Goal: Task Accomplishment & Management: Complete application form

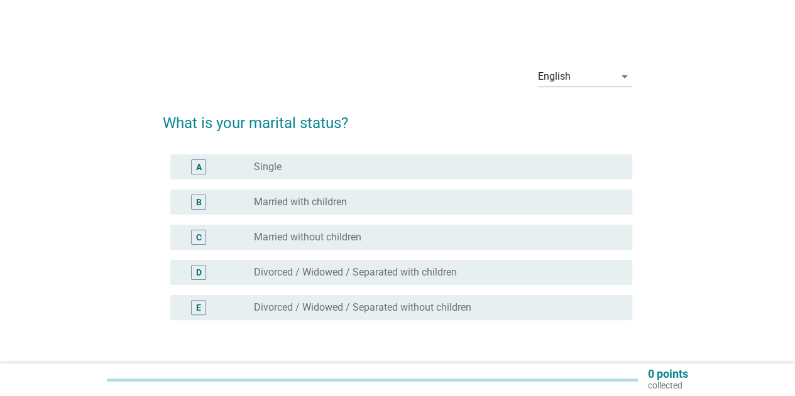
click at [344, 208] on label "Married with children" at bounding box center [300, 202] width 93 height 13
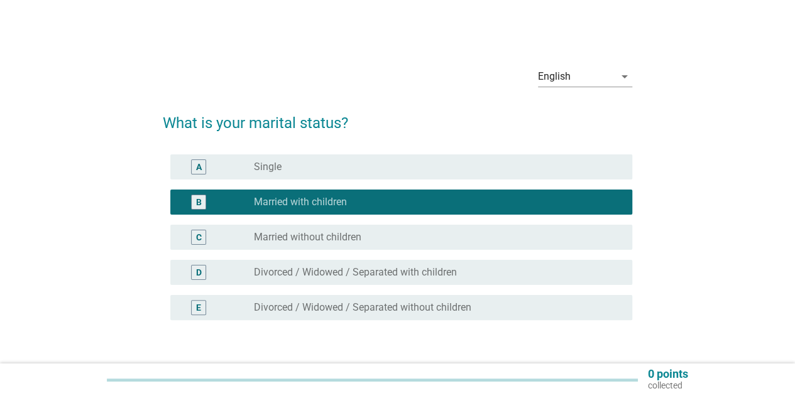
scroll to position [88, 0]
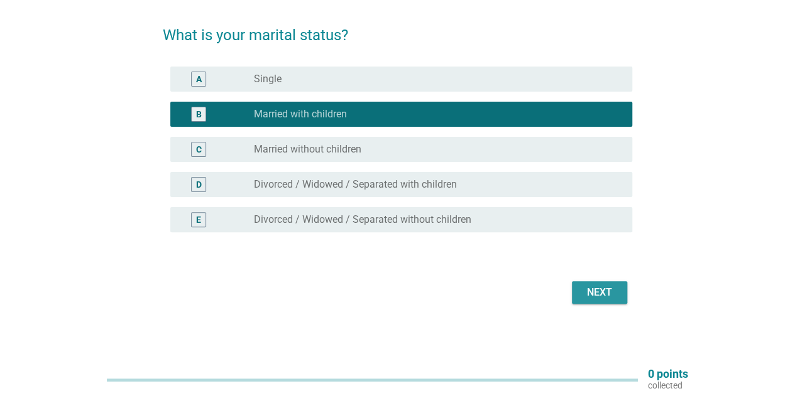
click at [612, 298] on div "Next" at bounding box center [599, 292] width 35 height 15
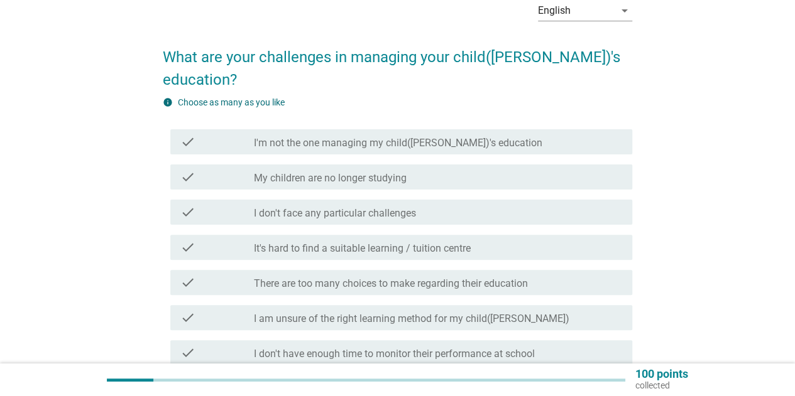
scroll to position [126, 0]
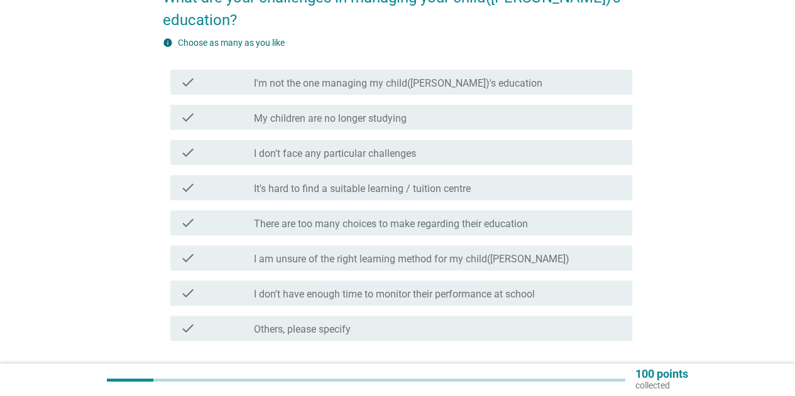
click at [352, 321] on div "check_box_outline_blank Others, please specify" at bounding box center [438, 328] width 368 height 15
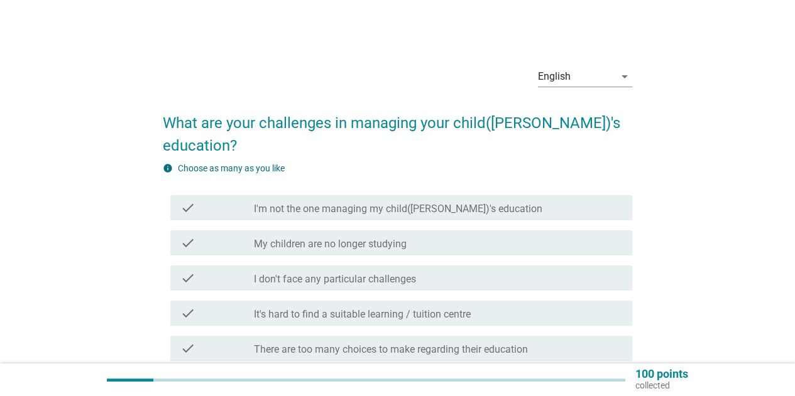
scroll to position [63, 0]
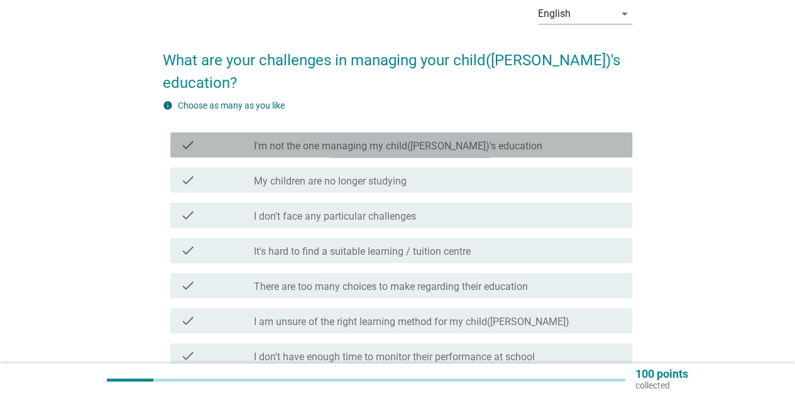
click at [495, 138] on div "check_box_outline_blank I'm not the one managing my child([PERSON_NAME])'s educ…" at bounding box center [438, 145] width 368 height 15
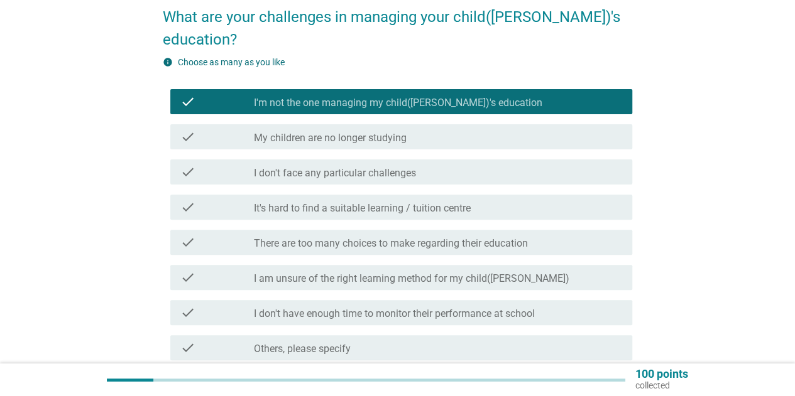
scroll to position [126, 0]
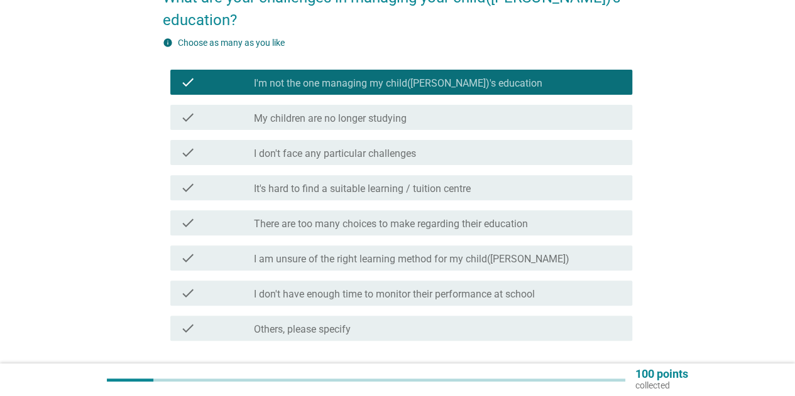
click at [506, 180] on div "check_box_outline_blank It's hard to find a suitable learning / tuition centre" at bounding box center [438, 187] width 368 height 15
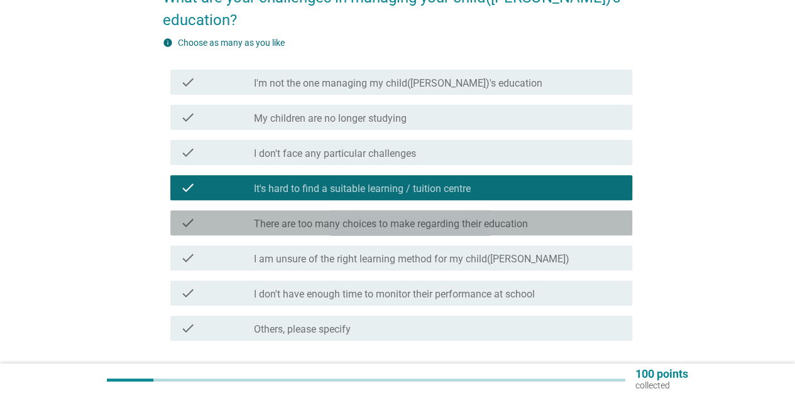
click at [503, 218] on label "There are too many choices to make regarding their education" at bounding box center [391, 224] width 274 height 13
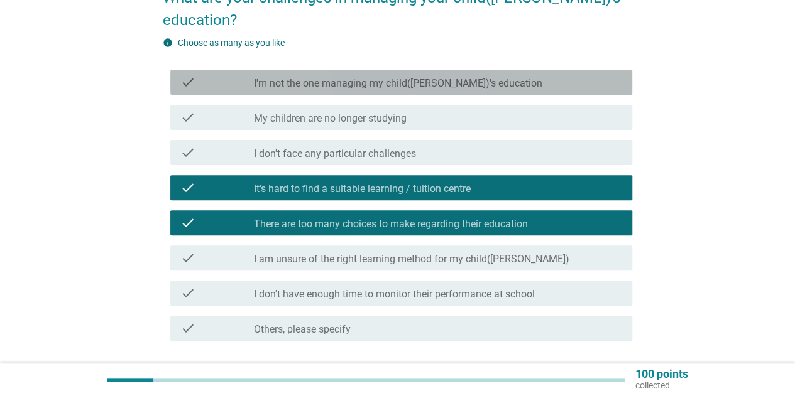
click at [455, 77] on label "I'm not the one managing my child([PERSON_NAME])'s education" at bounding box center [398, 83] width 288 height 13
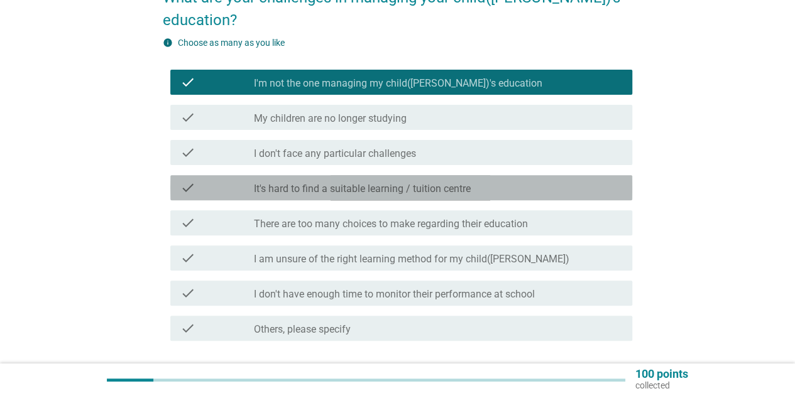
click at [483, 180] on div "check_box_outline_blank It's hard to find a suitable learning / tuition centre" at bounding box center [438, 187] width 368 height 15
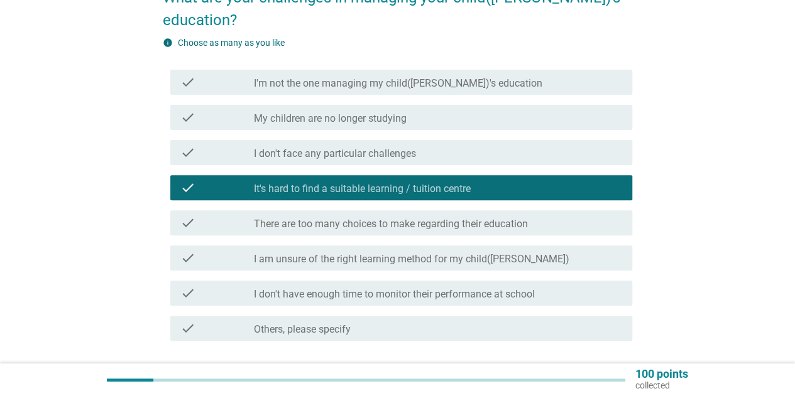
click at [500, 180] on div "check_box_outline_blank It's hard to find a suitable learning / tuition centre" at bounding box center [438, 187] width 368 height 15
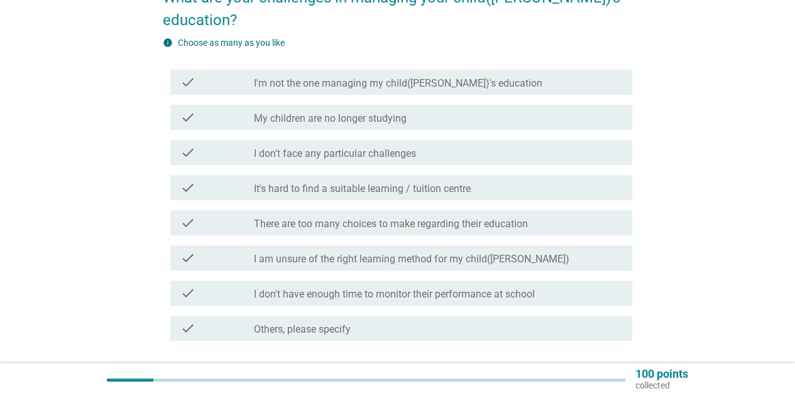
click at [508, 249] on div "check check_box_outline_blank I am unsure of the right learning method for my c…" at bounding box center [397, 258] width 469 height 35
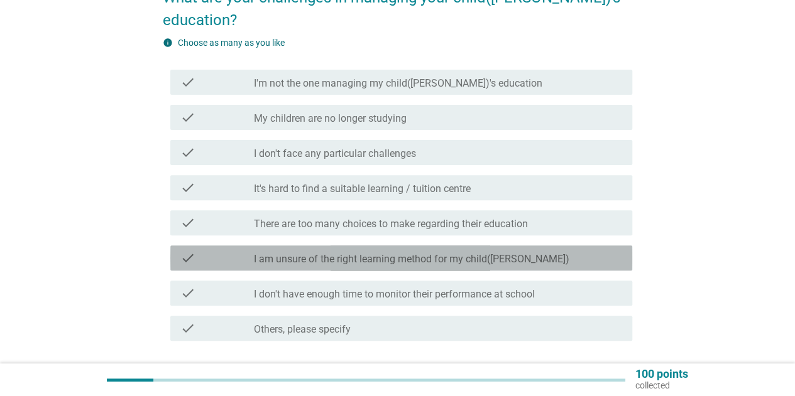
click at [531, 251] on div "check_box_outline_blank I am unsure of the right learning method for my child([…" at bounding box center [438, 258] width 368 height 15
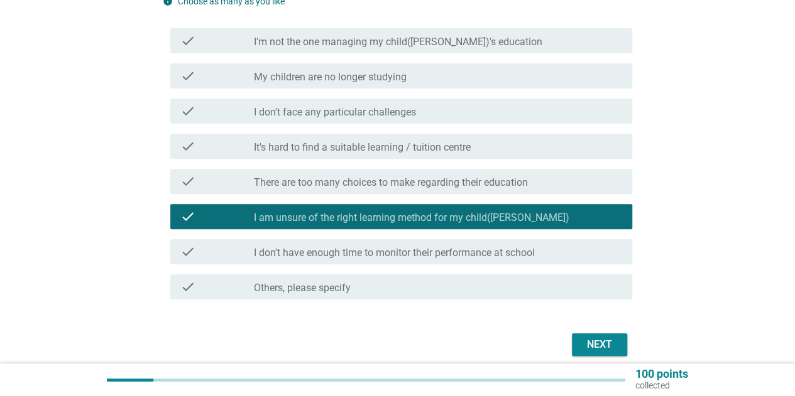
scroll to position [197, 0]
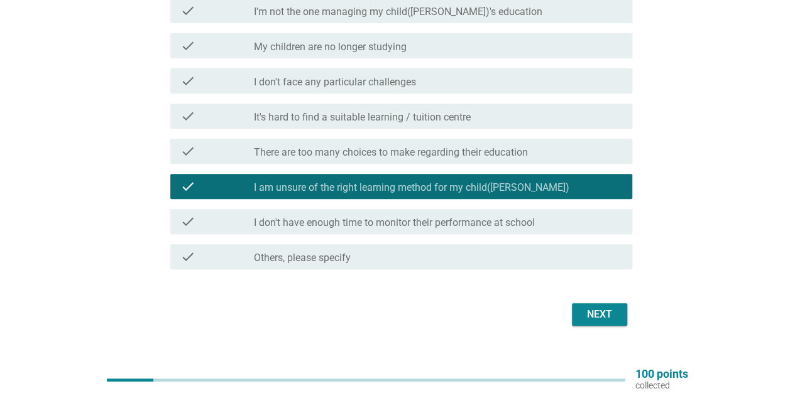
click at [598, 307] on div "Next" at bounding box center [599, 314] width 35 height 15
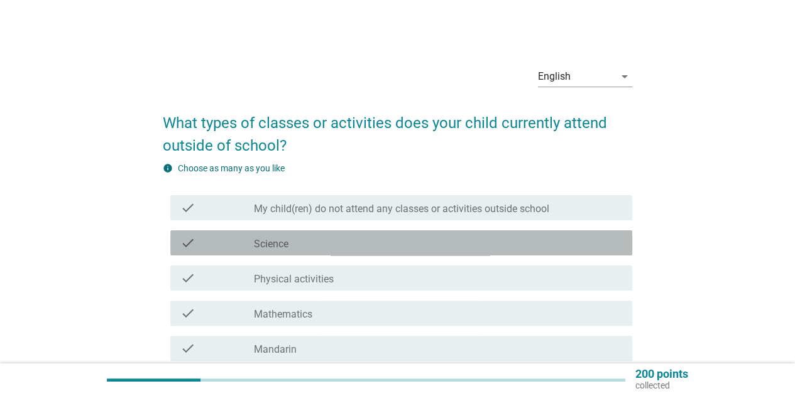
click at [354, 247] on div "check_box_outline_blank Science" at bounding box center [438, 243] width 368 height 15
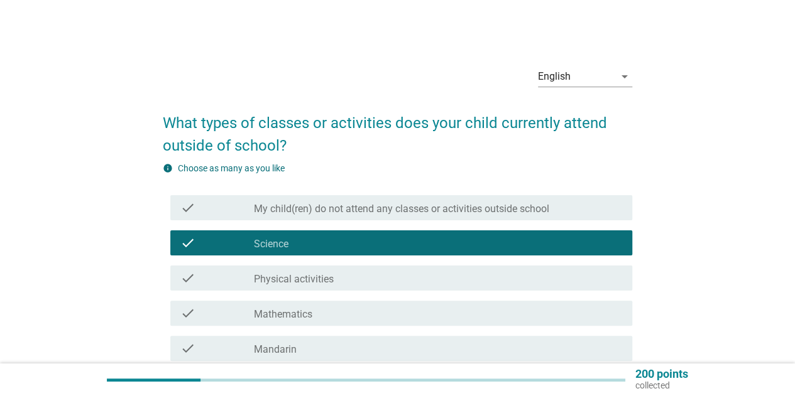
click at [338, 281] on div "check_box_outline_blank Physical activities" at bounding box center [438, 278] width 368 height 15
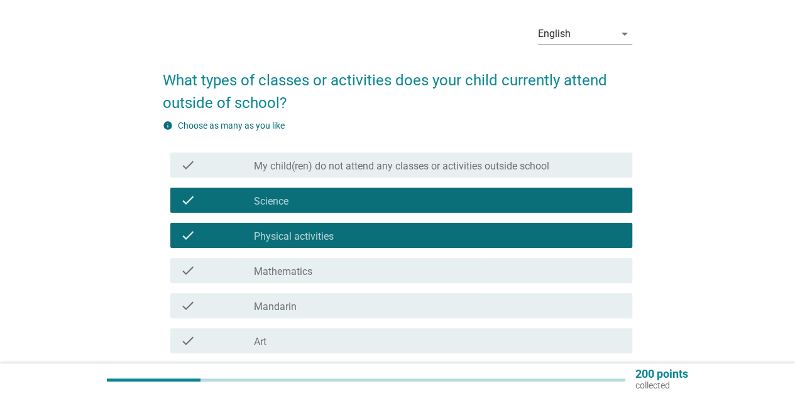
scroll to position [63, 0]
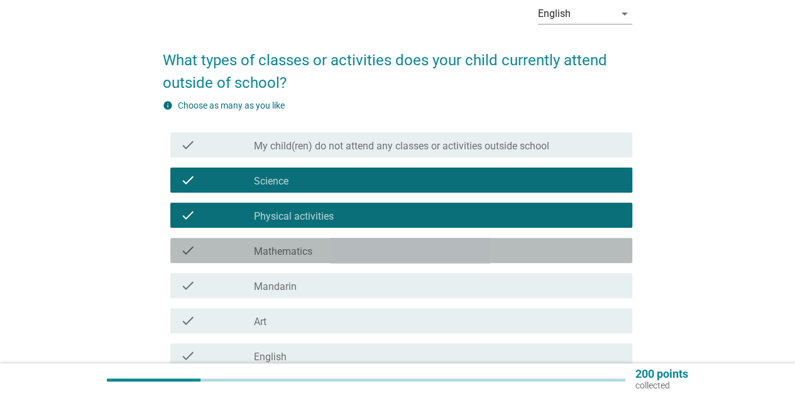
click at [342, 251] on div "check_box_outline_blank Mathematics" at bounding box center [438, 250] width 368 height 15
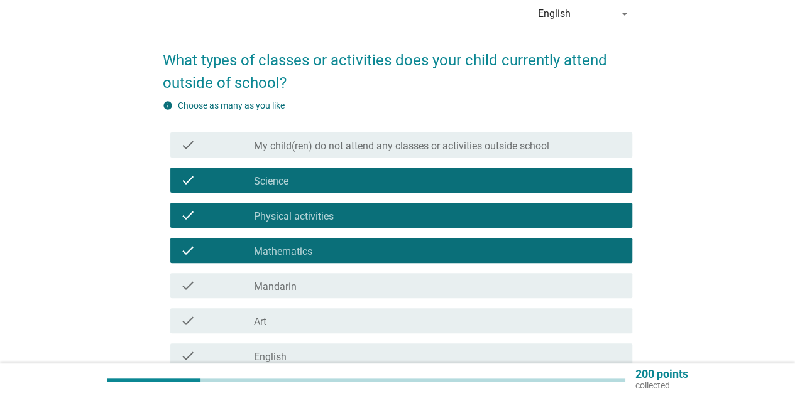
scroll to position [126, 0]
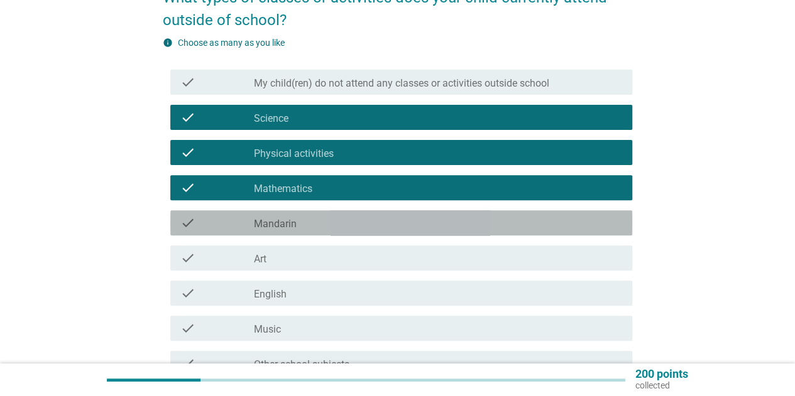
click at [293, 227] on label "Mandarin" at bounding box center [275, 224] width 43 height 13
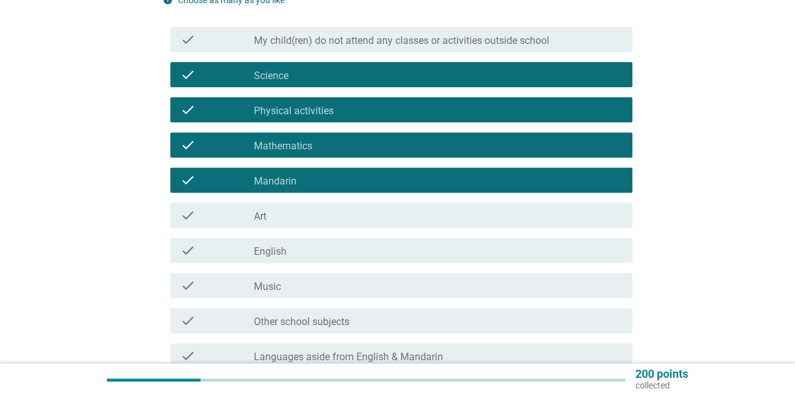
scroll to position [188, 0]
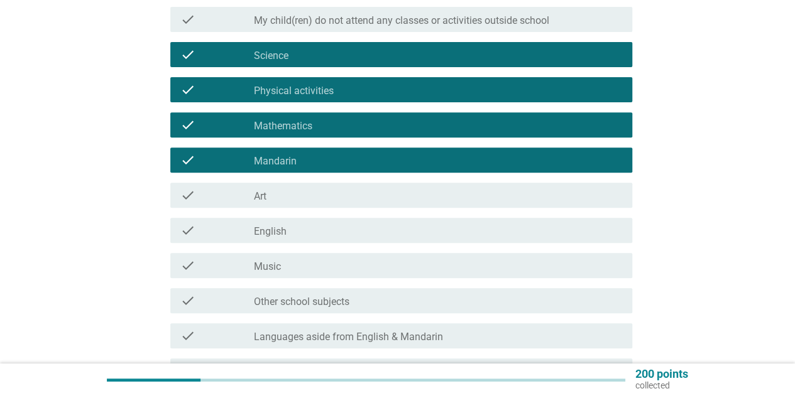
click at [337, 239] on div "check check_box_outline_blank English" at bounding box center [401, 230] width 462 height 25
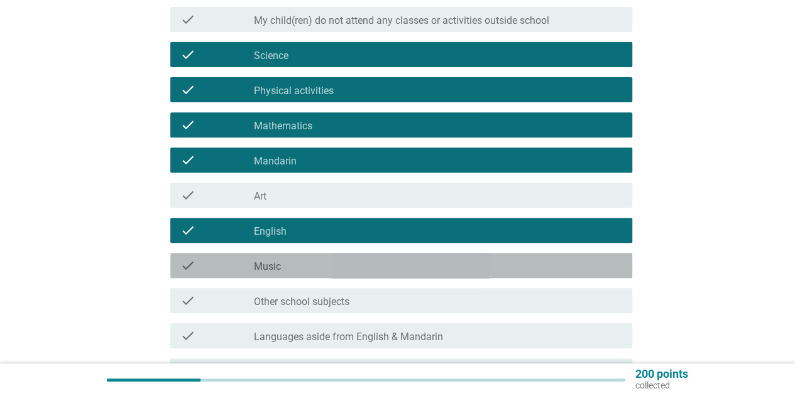
click at [320, 263] on div "check_box_outline_blank Music" at bounding box center [438, 265] width 368 height 15
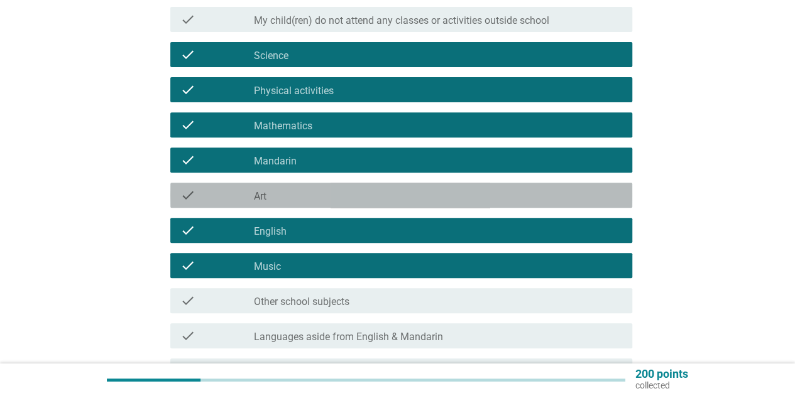
click at [404, 203] on div "check check_box_outline_blank Art" at bounding box center [401, 195] width 462 height 25
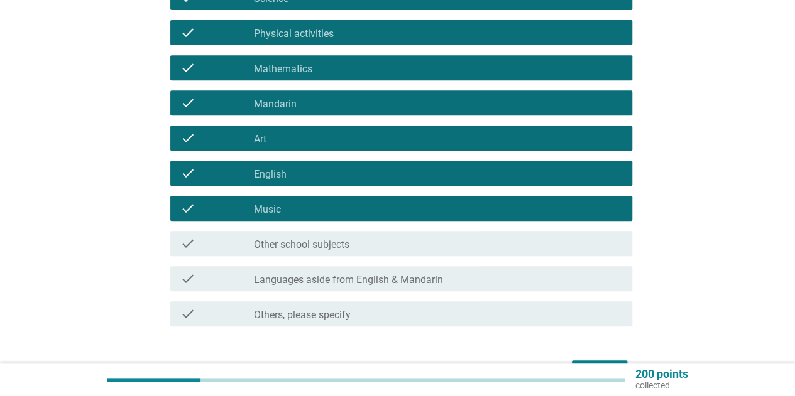
scroll to position [325, 0]
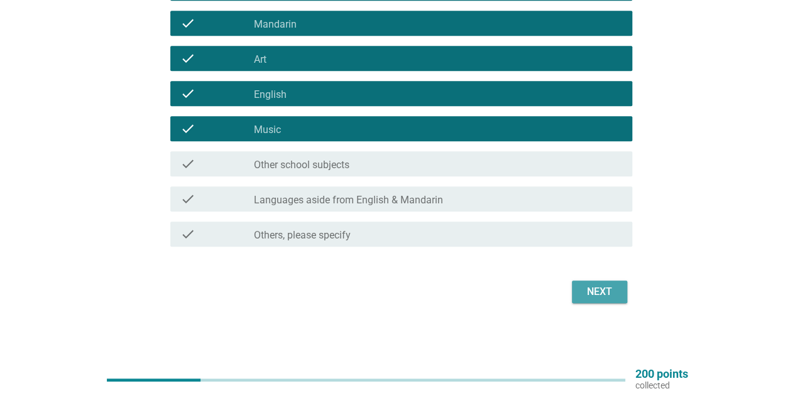
click at [609, 297] on div "Next" at bounding box center [599, 292] width 35 height 15
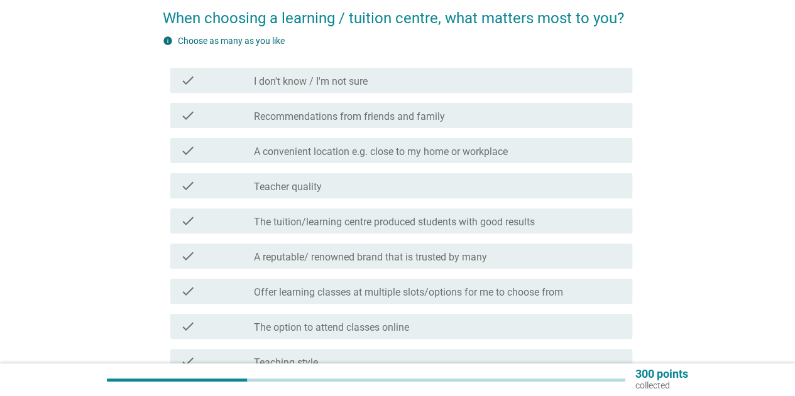
scroll to position [126, 0]
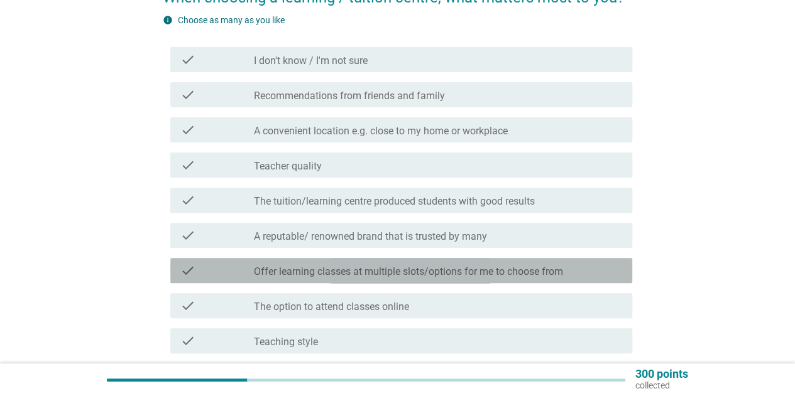
click at [418, 271] on label "Offer learning classes at multiple slots/options for me to choose from" at bounding box center [408, 272] width 309 height 13
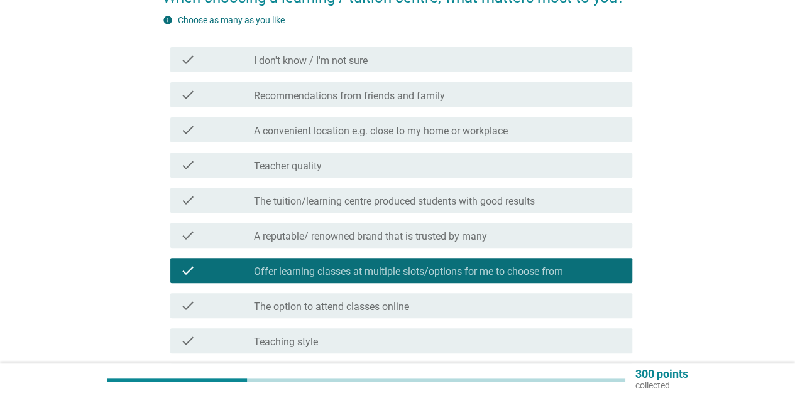
click at [475, 123] on div "check_box_outline_blank A convenient location e.g. close to my home or workplace" at bounding box center [438, 130] width 368 height 15
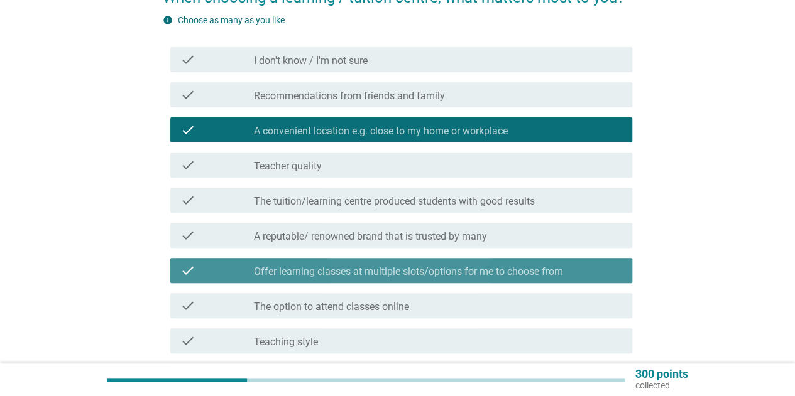
click at [408, 265] on div "check_box Offer learning classes at multiple slots/options for me to choose from" at bounding box center [438, 270] width 368 height 15
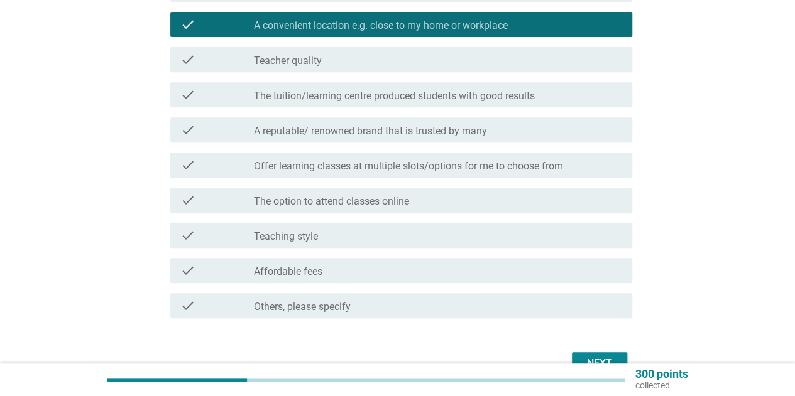
scroll to position [303, 0]
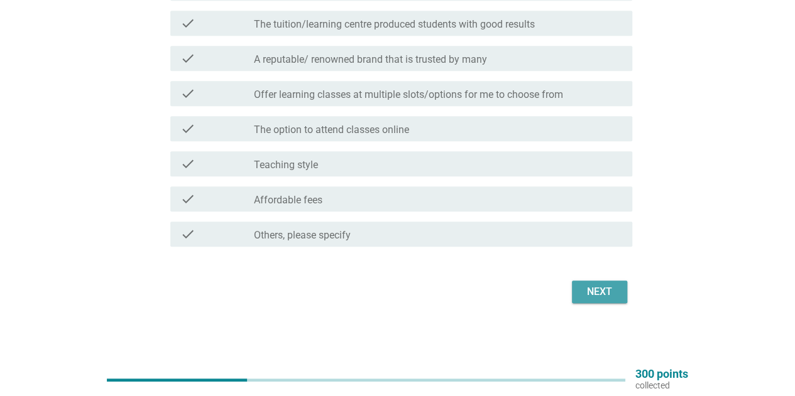
click at [608, 295] on div "Next" at bounding box center [599, 292] width 35 height 15
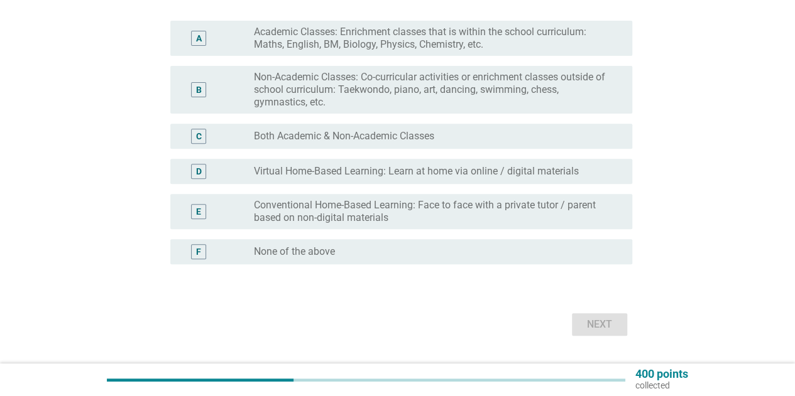
scroll to position [188, 0]
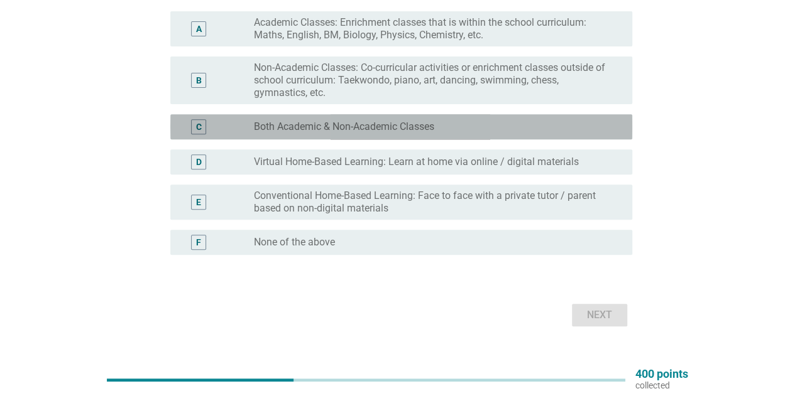
drag, startPoint x: 447, startPoint y: 125, endPoint x: 454, endPoint y: 144, distance: 19.9
click at [445, 125] on div "radio_button_unchecked Both Academic & Non-Academic Classes" at bounding box center [433, 127] width 358 height 13
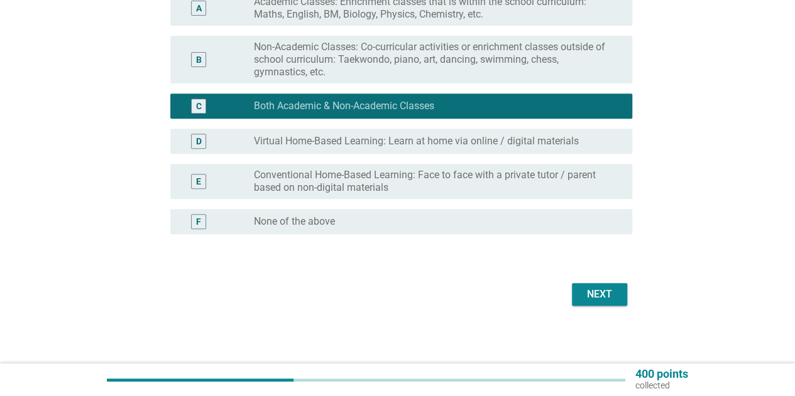
scroll to position [211, 0]
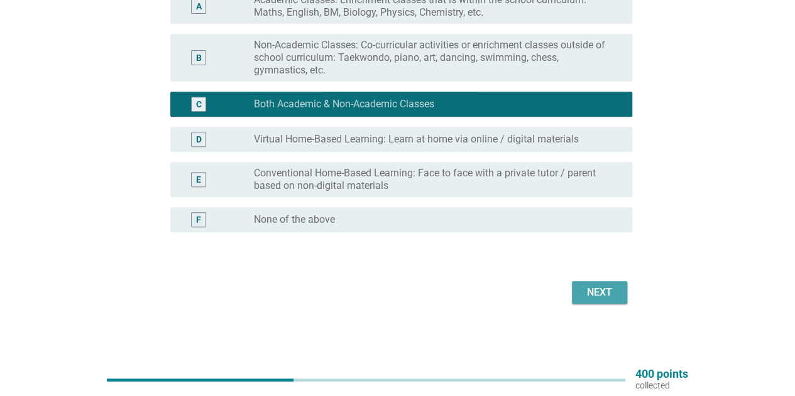
click at [608, 294] on div "Next" at bounding box center [599, 292] width 35 height 15
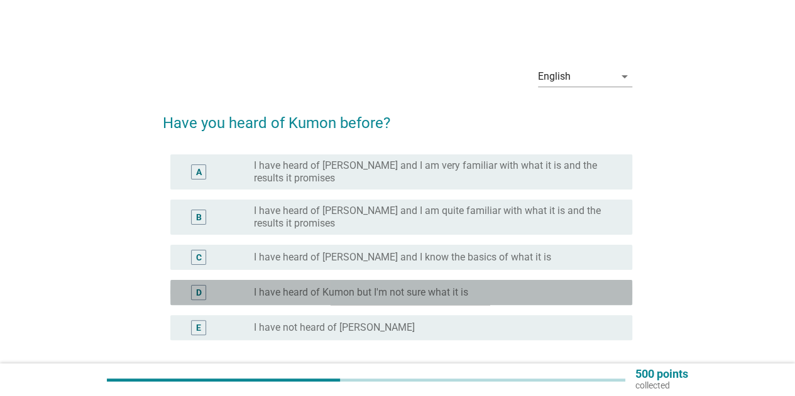
click at [405, 296] on label "I have heard of Kumon but I'm not sure what it is" at bounding box center [361, 292] width 214 height 13
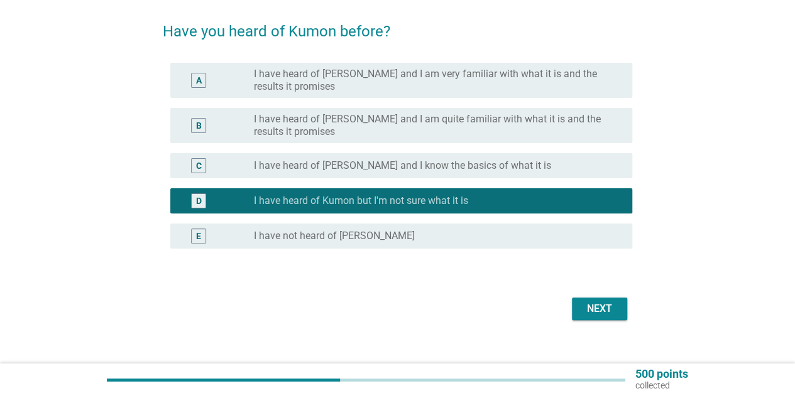
scroll to position [108, 0]
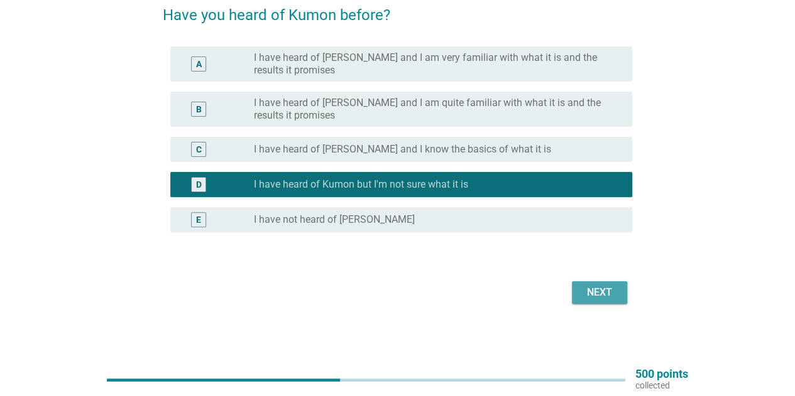
click at [600, 293] on div "Next" at bounding box center [599, 292] width 35 height 15
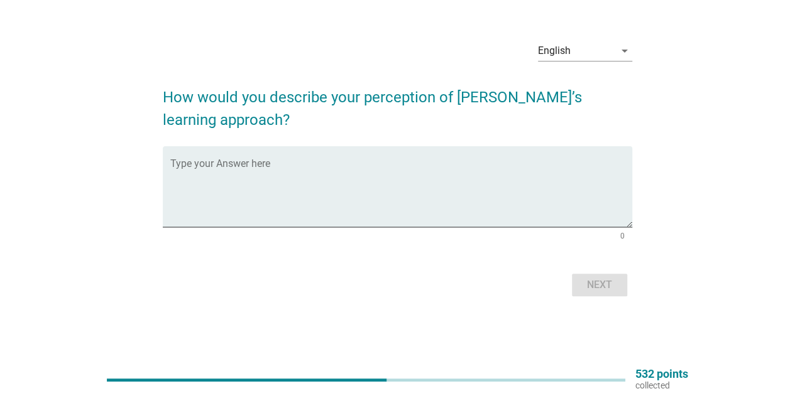
scroll to position [0, 0]
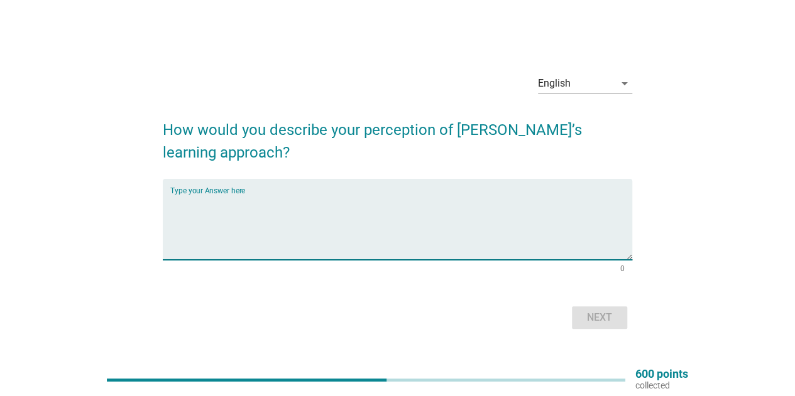
click at [273, 231] on textarea "Type your Answer here" at bounding box center [401, 227] width 462 height 66
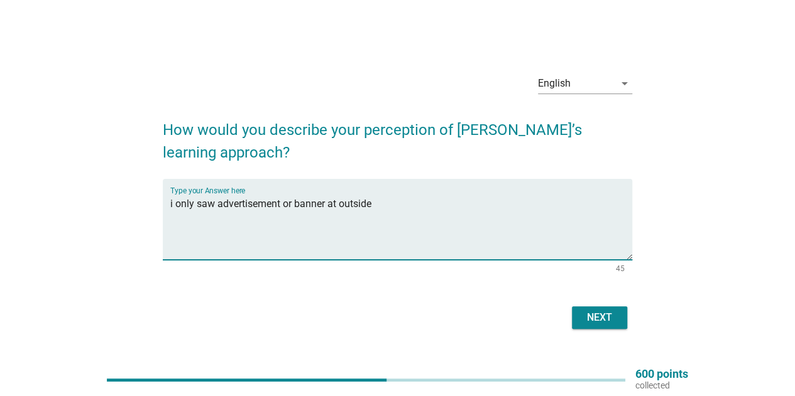
type textarea "i only saw advertisement or banner at outside"
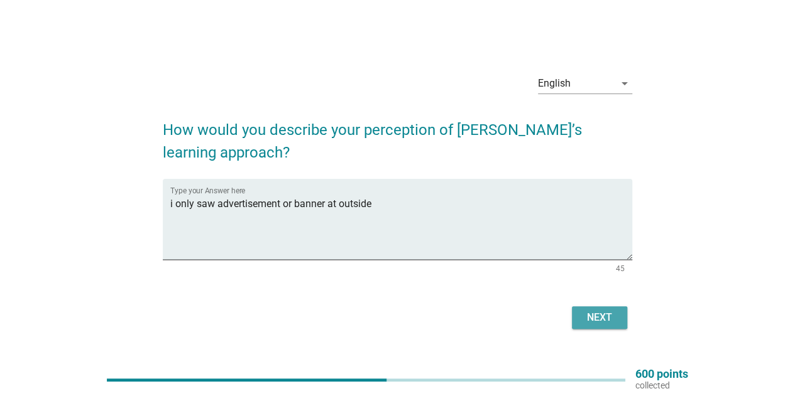
click at [580, 313] on button "Next" at bounding box center [599, 318] width 55 height 23
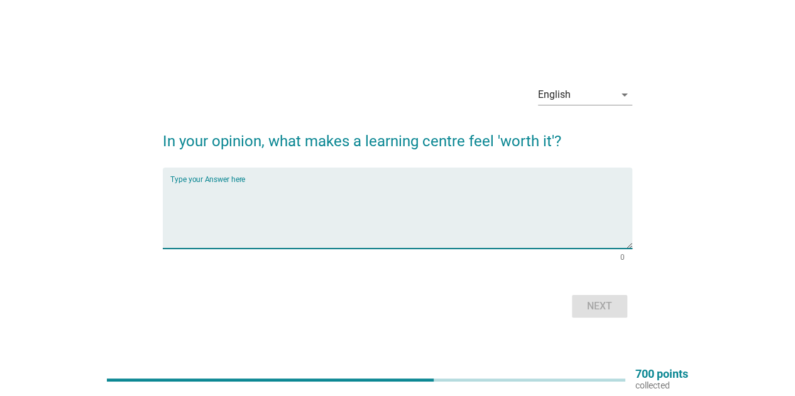
click at [237, 185] on textarea "Type your Answer here" at bounding box center [401, 216] width 462 height 66
type textarea "i"
type textarea "no opinion"
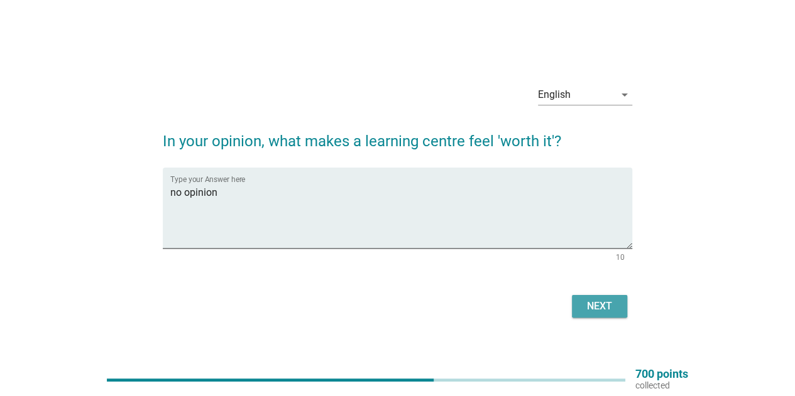
click at [618, 314] on button "Next" at bounding box center [599, 306] width 55 height 23
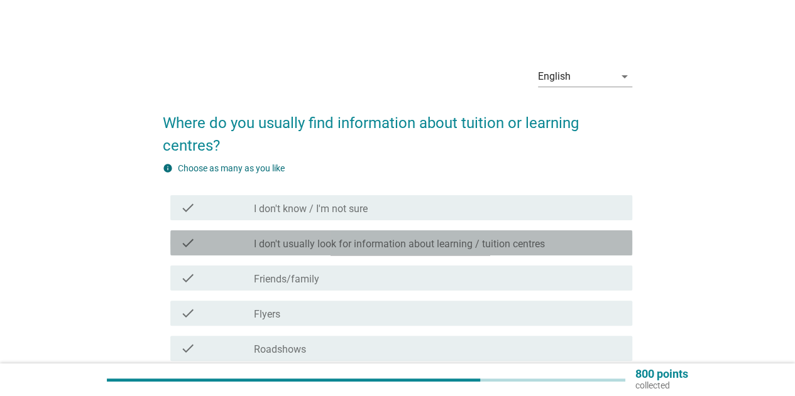
click at [484, 249] on label "I don't usually look for information about learning / tuition centres" at bounding box center [399, 244] width 291 height 13
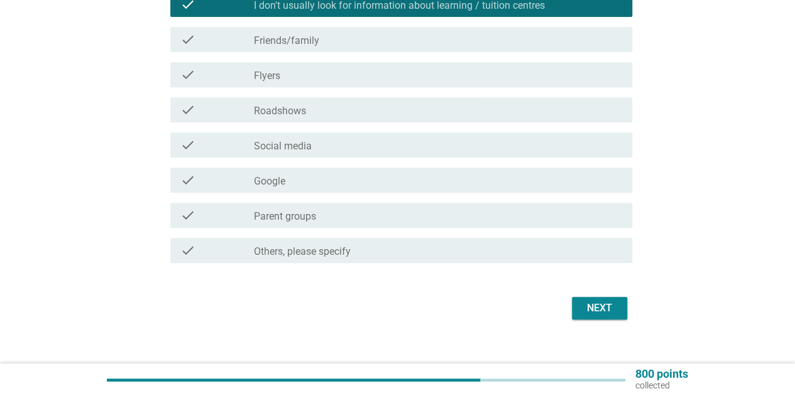
scroll to position [255, 0]
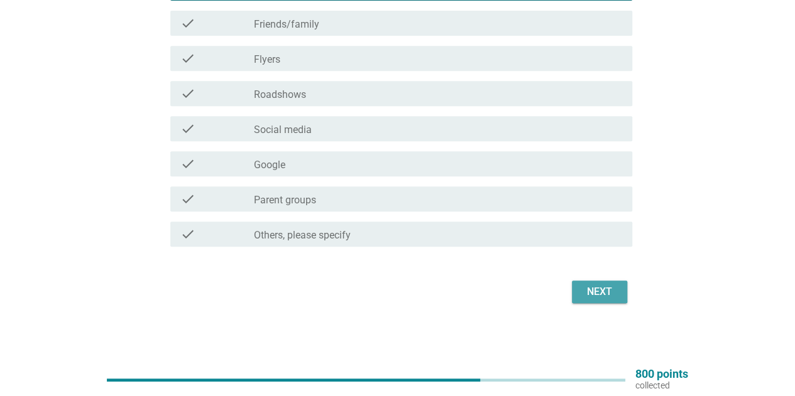
click at [613, 297] on div "Next" at bounding box center [599, 292] width 35 height 15
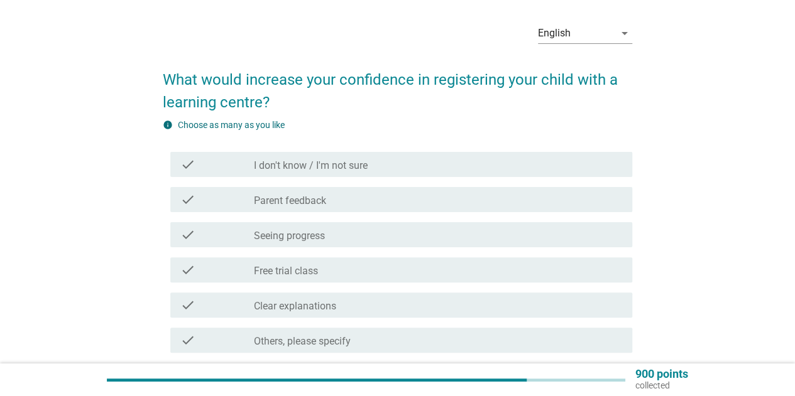
scroll to position [63, 0]
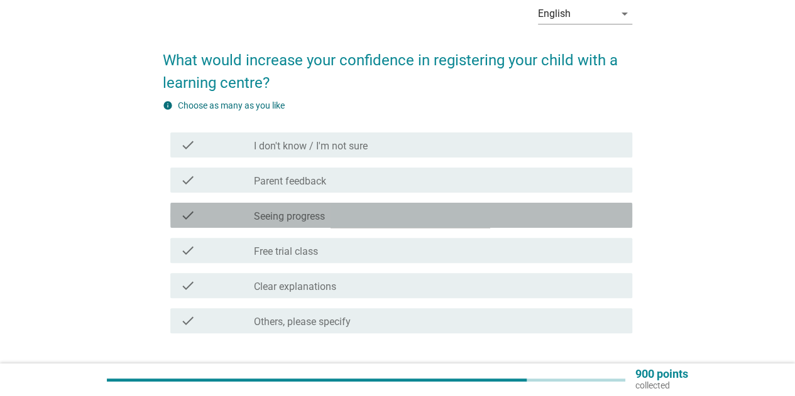
click at [382, 222] on div "check_box_outline_blank Seeing progress" at bounding box center [438, 215] width 368 height 15
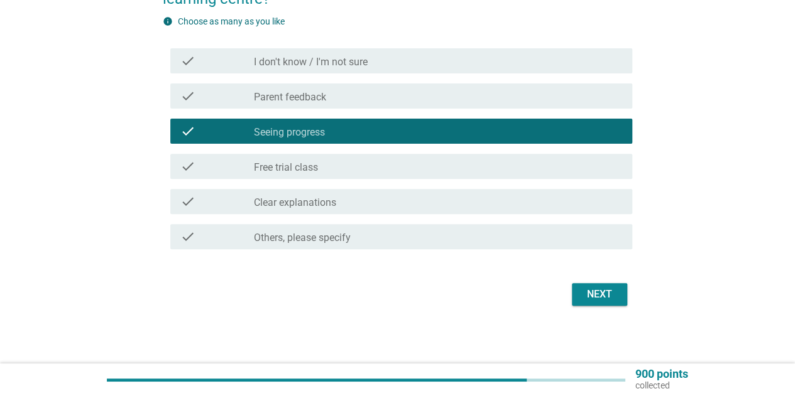
scroll to position [150, 0]
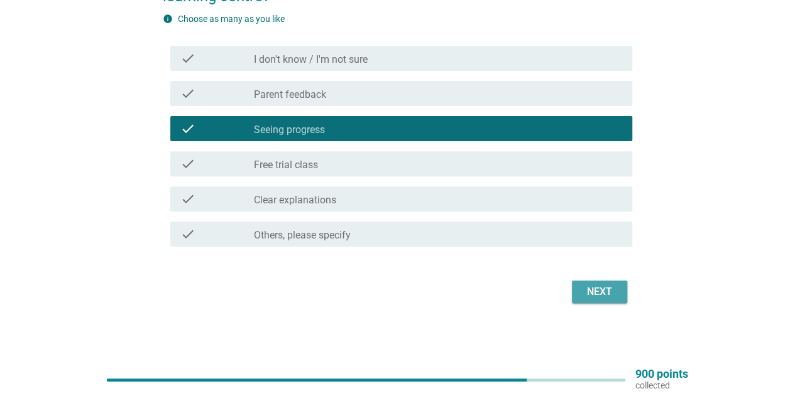
click at [613, 296] on div "Next" at bounding box center [599, 292] width 35 height 15
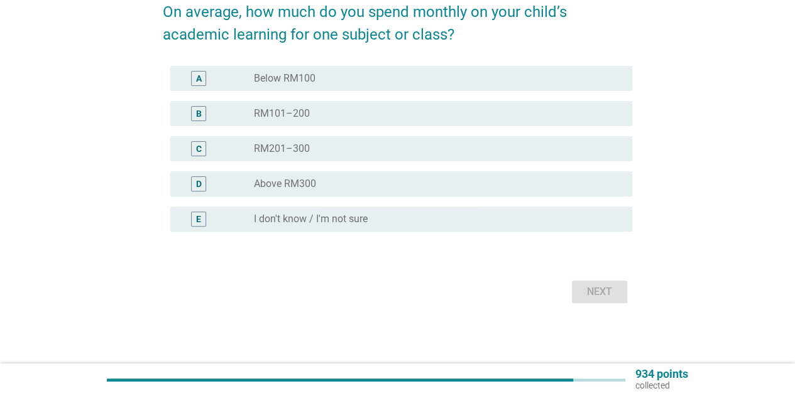
scroll to position [0, 0]
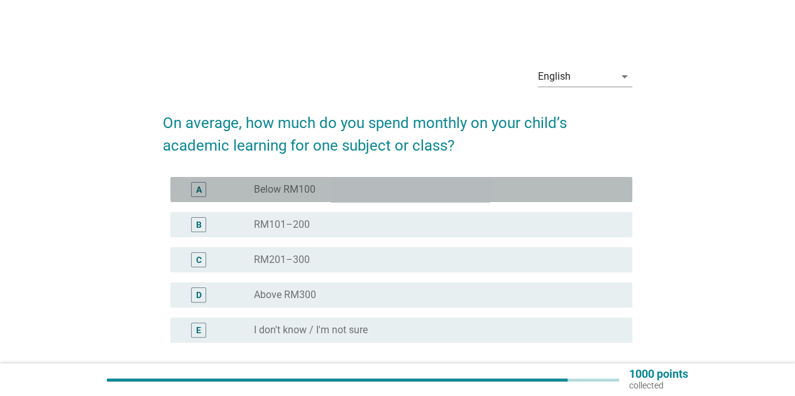
click at [337, 192] on div "radio_button_unchecked Below RM100" at bounding box center [433, 189] width 358 height 13
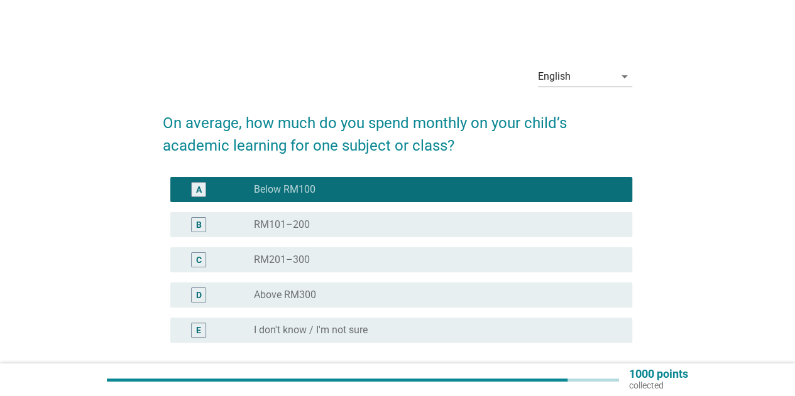
click at [330, 288] on div "radio_button_unchecked Above RM300" at bounding box center [438, 295] width 368 height 15
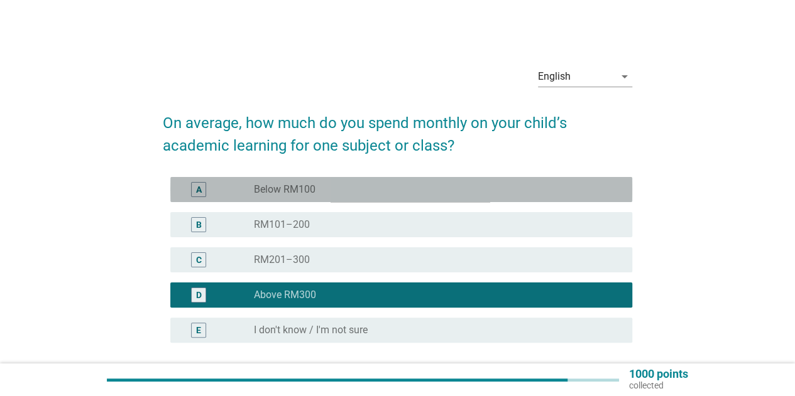
click at [396, 198] on div "A radio_button_unchecked Below RM100" at bounding box center [401, 189] width 462 height 25
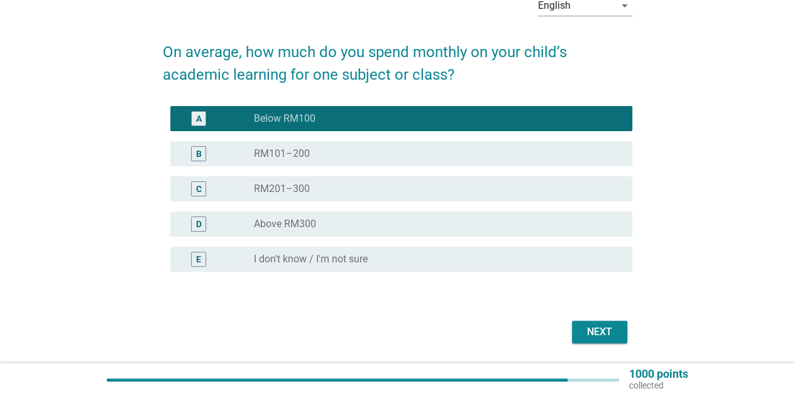
scroll to position [111, 0]
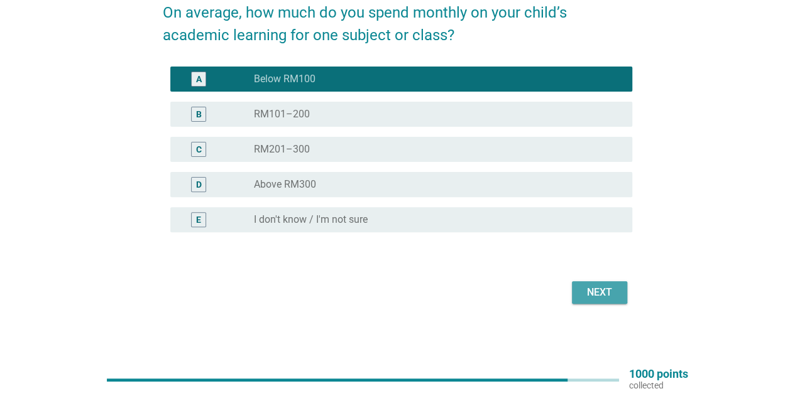
click at [605, 295] on div "Next" at bounding box center [599, 292] width 35 height 15
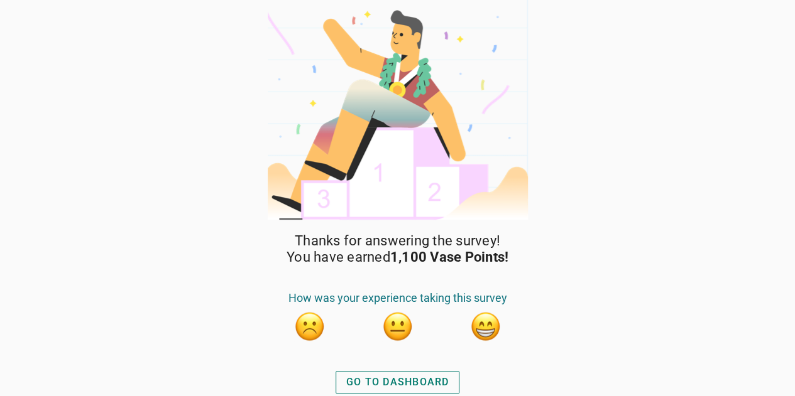
scroll to position [1, 0]
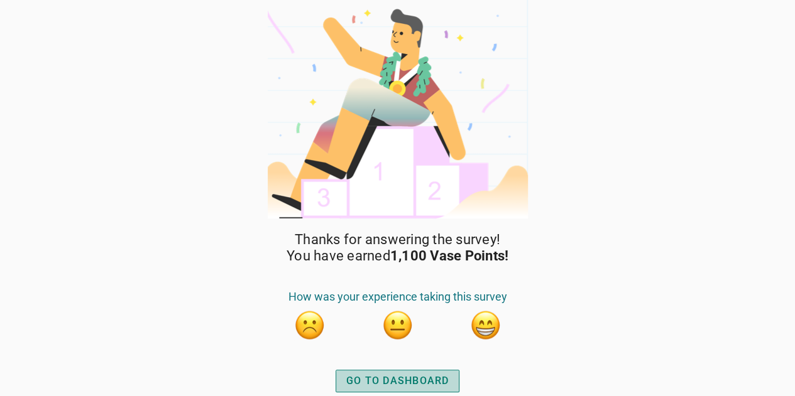
click at [394, 380] on div "GO TO DASHBOARD" at bounding box center [397, 381] width 103 height 15
